Goal: Transaction & Acquisition: Purchase product/service

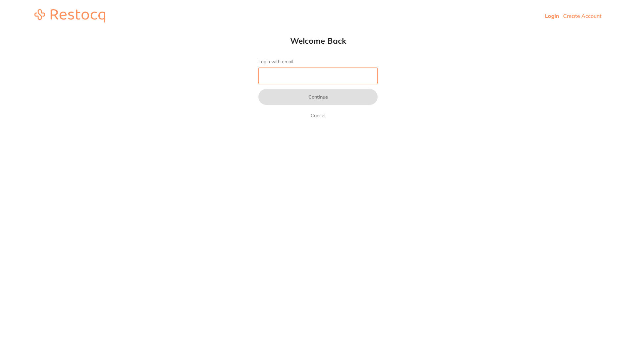
click at [306, 76] on input "Login with email" at bounding box center [317, 75] width 119 height 17
type input "[EMAIL_ADDRESS][DOMAIN_NAME]"
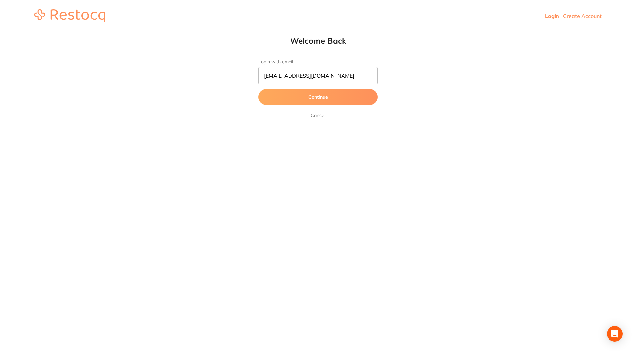
click at [313, 99] on button "Continue" at bounding box center [317, 97] width 119 height 16
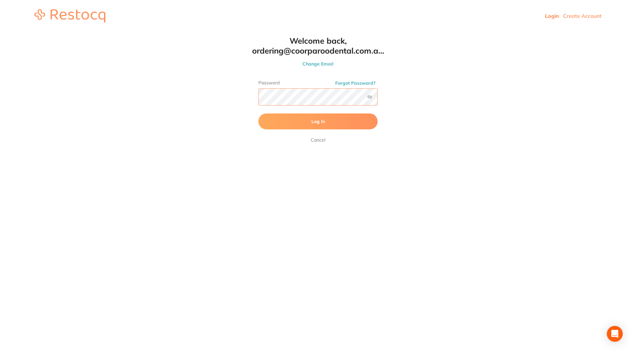
click at [258, 114] on button "Log In" at bounding box center [317, 122] width 119 height 16
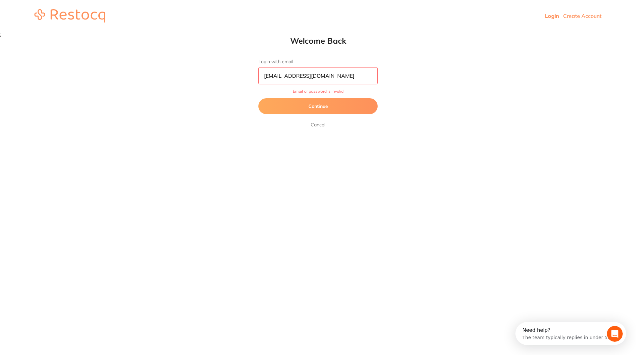
click at [324, 113] on button "Continue" at bounding box center [317, 106] width 119 height 16
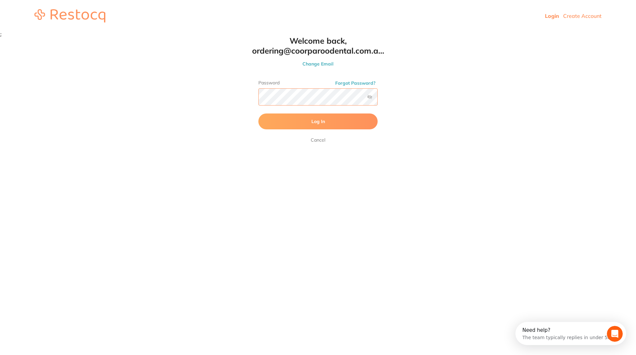
click at [145, 37] on html "Login Create Account Welcome Back Login with email [EMAIL_ADDRESS][DOMAIN_NAME]…" at bounding box center [318, 18] width 636 height 37
click at [76, 32] on html "Login Create Account Welcome Back Login with email [EMAIL_ADDRESS][DOMAIN_NAME]…" at bounding box center [318, 16] width 636 height 32
click at [258, 114] on button "Log In" at bounding box center [317, 122] width 119 height 16
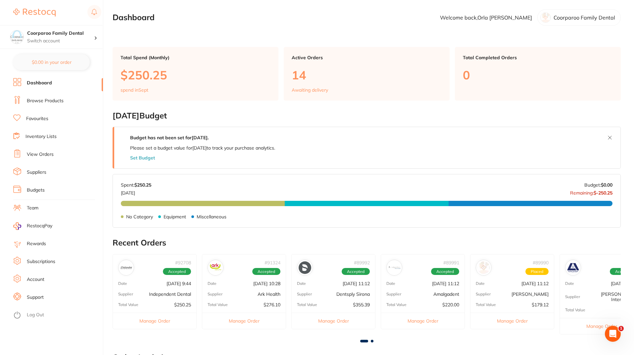
click at [54, 99] on link "Browse Products" at bounding box center [45, 101] width 37 height 7
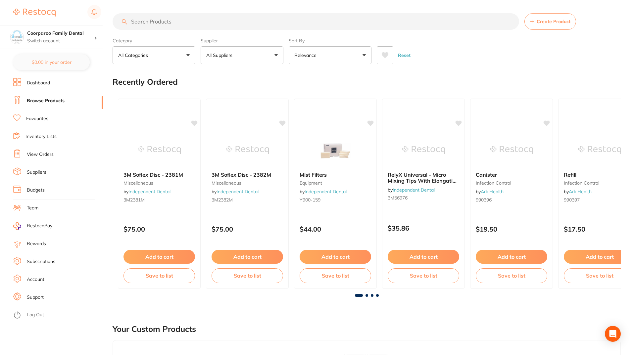
click at [228, 27] on input "search" at bounding box center [316, 21] width 407 height 17
type input "porcelain polishing point"
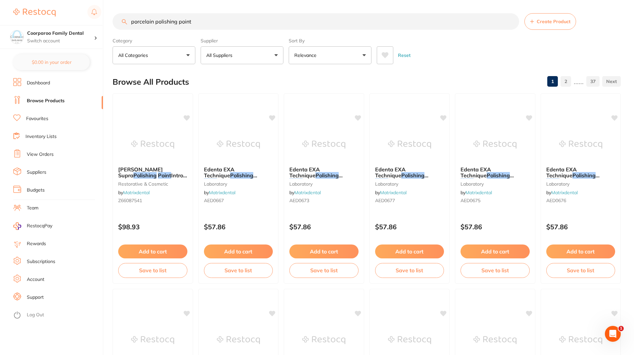
click at [272, 60] on button "All Suppliers" at bounding box center [242, 55] width 83 height 18
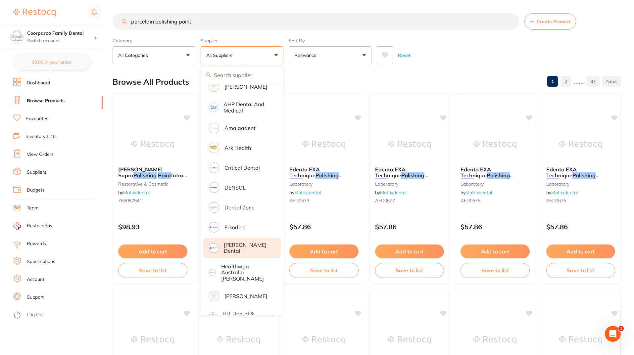
scroll to position [66, 0]
click at [255, 250] on li "[PERSON_NAME] Dental" at bounding box center [241, 247] width 77 height 20
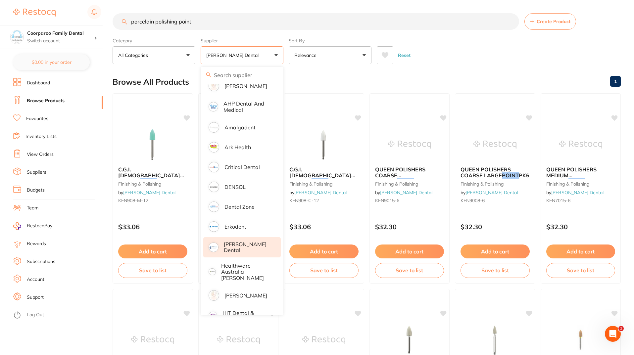
scroll to position [0, 0]
click at [529, 73] on div "Browse All Products 1" at bounding box center [367, 82] width 508 height 22
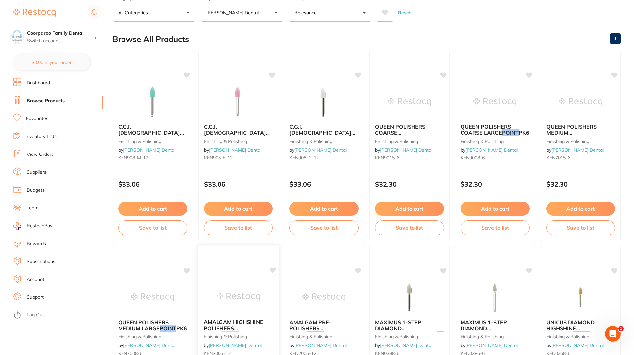
scroll to position [33, 0]
